Goal: Information Seeking & Learning: Learn about a topic

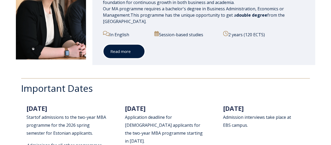
scroll to position [634, 0]
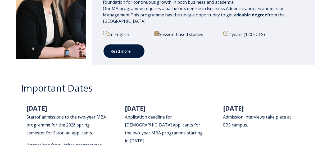
click at [126, 53] on link "Read more" at bounding box center [124, 51] width 42 height 15
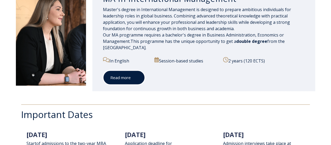
scroll to position [608, 0]
click at [119, 78] on link "Read more" at bounding box center [124, 77] width 42 height 15
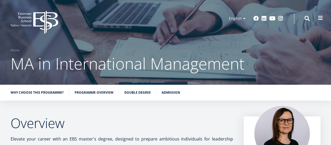
click at [321, 19] on span at bounding box center [320, 17] width 5 height 5
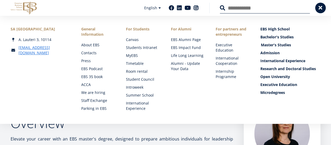
click at [277, 46] on link "Master's Studies" at bounding box center [291, 44] width 60 height 5
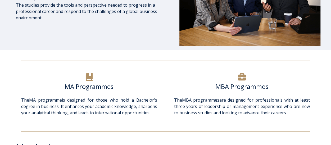
scroll to position [132, 0]
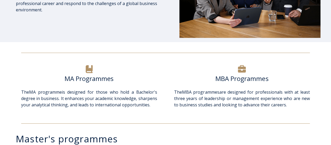
click at [95, 79] on h6 "MA Programmes" at bounding box center [89, 79] width 136 height 8
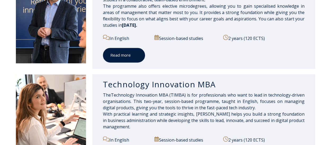
scroll to position [318, 0]
click at [122, 59] on link "Read more" at bounding box center [124, 55] width 42 height 15
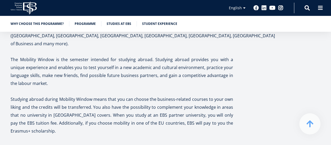
scroll to position [1217, 0]
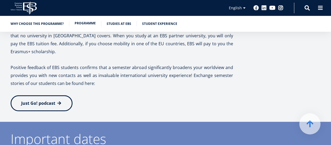
click at [85, 23] on link "Programme" at bounding box center [85, 23] width 21 height 5
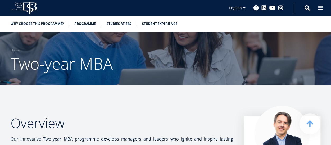
scroll to position [1217, 0]
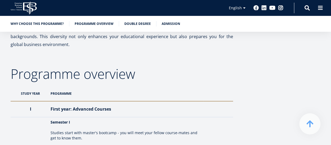
scroll to position [450, 0]
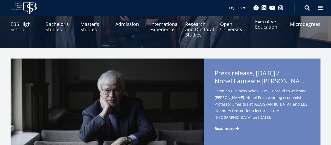
scroll to position [79, 0]
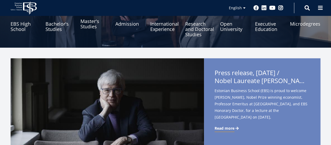
click at [92, 23] on link "Master's Studies" at bounding box center [94, 24] width 29 height 26
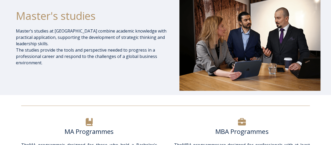
scroll to position [132, 0]
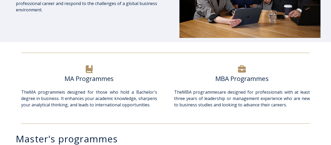
click at [237, 79] on h6 "MBA Programmes" at bounding box center [242, 79] width 136 height 8
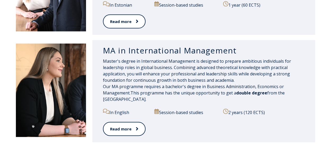
scroll to position [450, 0]
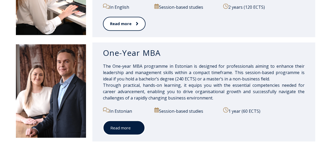
click at [128, 129] on link "Read more" at bounding box center [124, 127] width 42 height 15
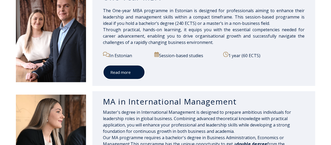
scroll to position [556, 0]
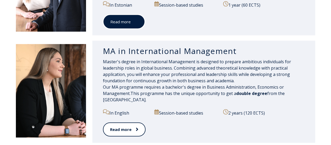
click at [121, 17] on link "Read more" at bounding box center [124, 22] width 42 height 15
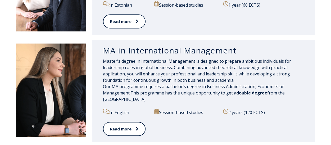
scroll to position [555, 0]
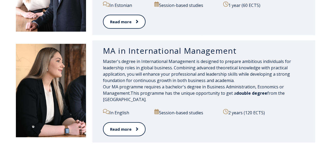
click at [327, 95] on div "MA in International Management Master's degree in International Management is d…" at bounding box center [165, 91] width 331 height 107
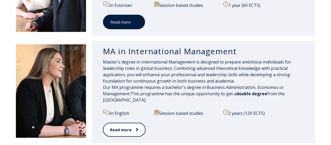
scroll to position [556, 0]
